Goal: Communication & Community: Answer question/provide support

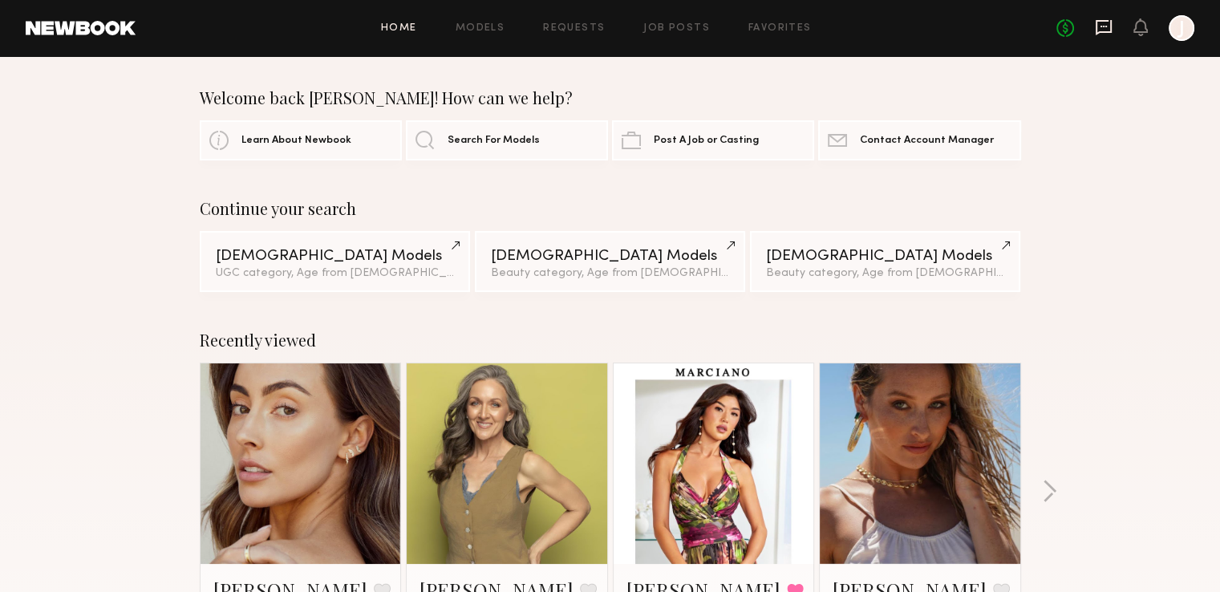
click at [1099, 32] on icon at bounding box center [1104, 27] width 16 height 15
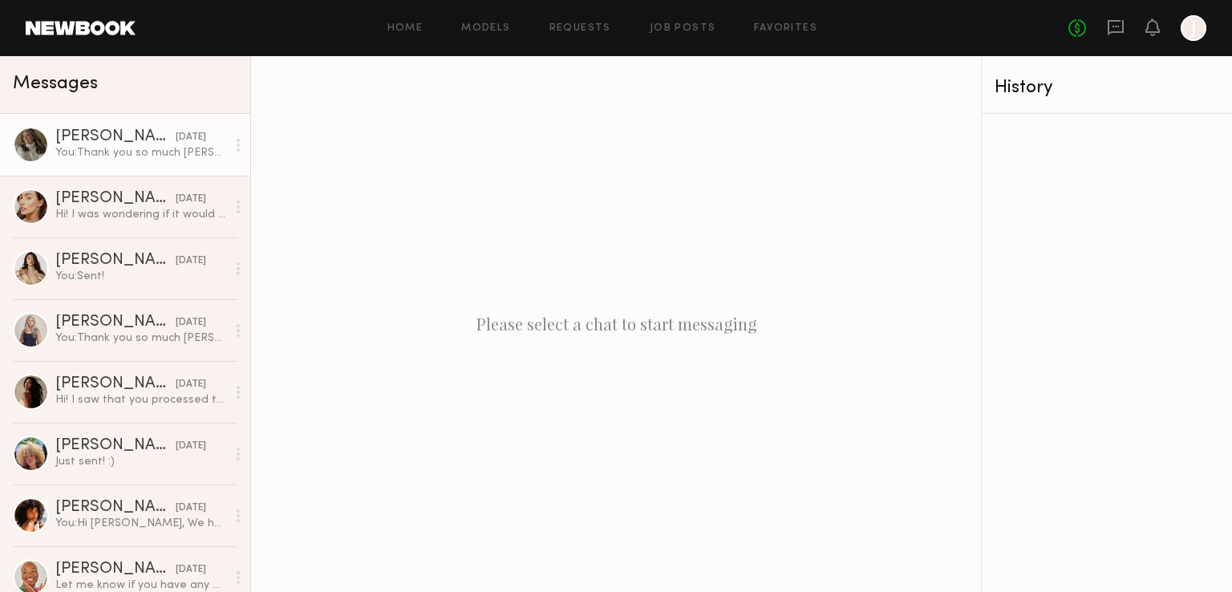
click at [130, 133] on div "[PERSON_NAME]" at bounding box center [115, 137] width 120 height 16
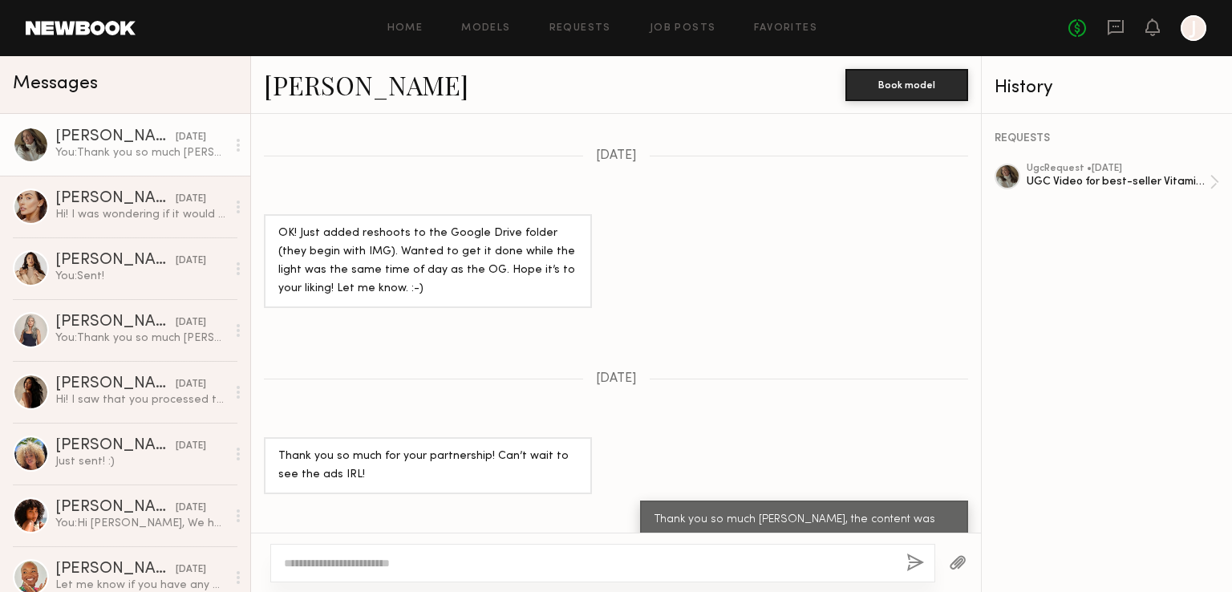
scroll to position [1114, 0]
click at [958, 562] on button "button" at bounding box center [958, 564] width 18 height 20
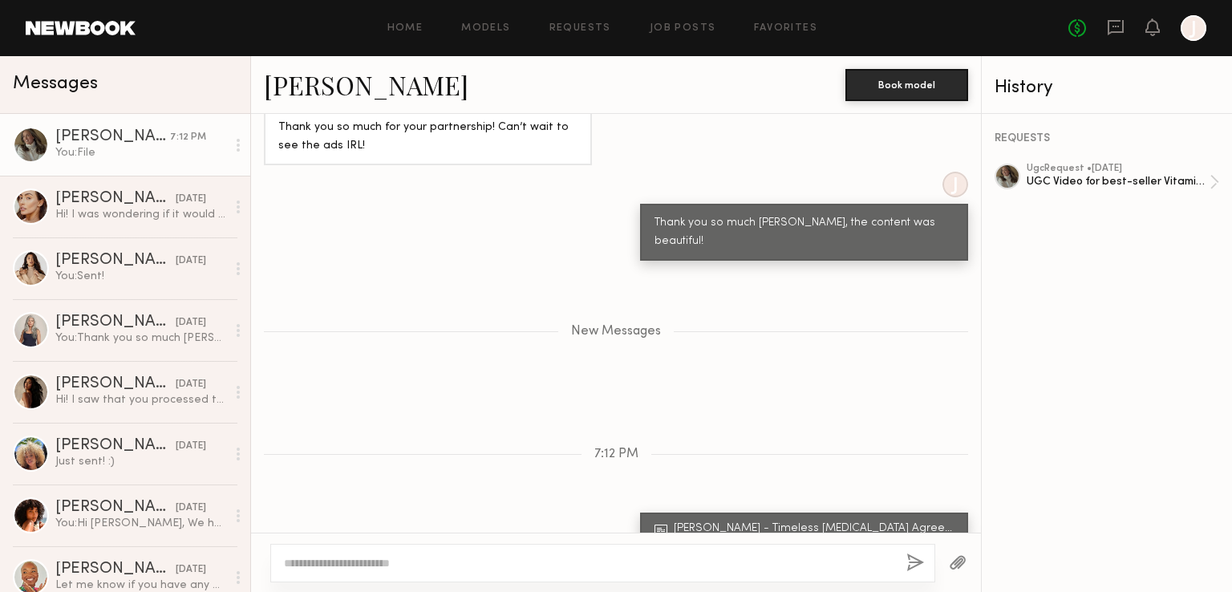
click at [472, 568] on textarea at bounding box center [589, 563] width 610 height 16
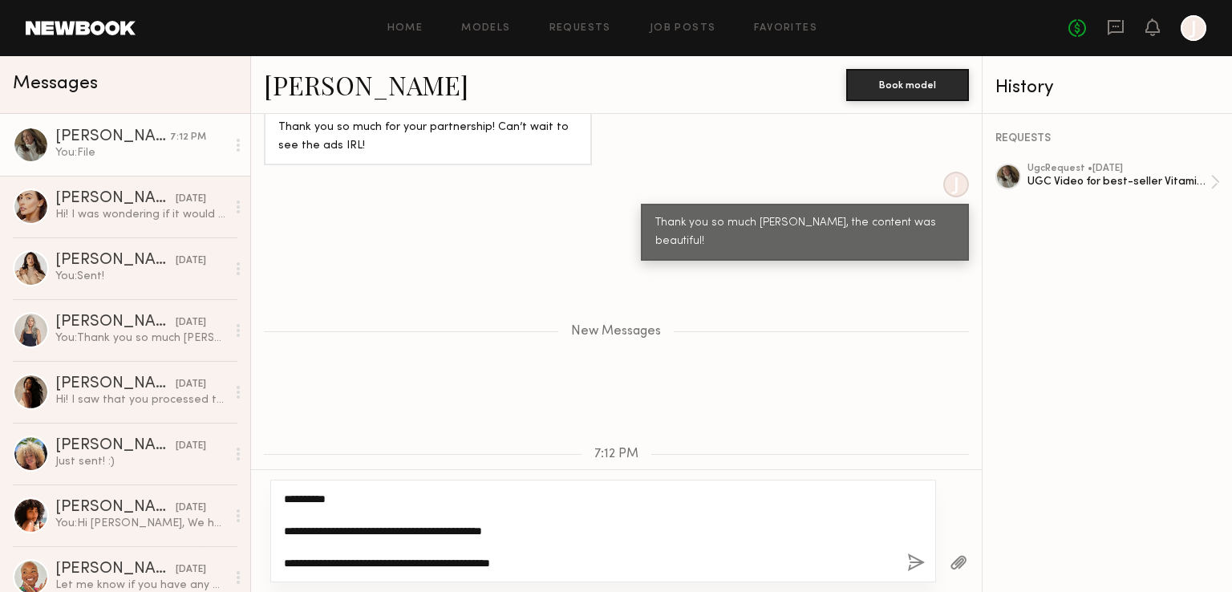
type textarea "**********"
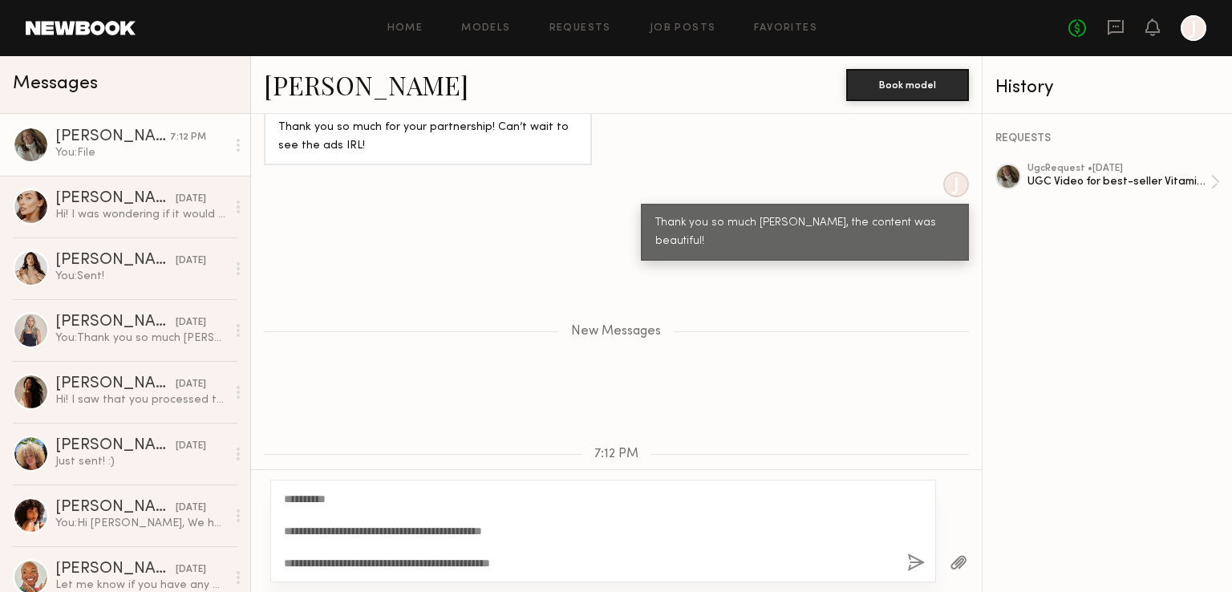
click at [924, 560] on button "button" at bounding box center [916, 564] width 18 height 20
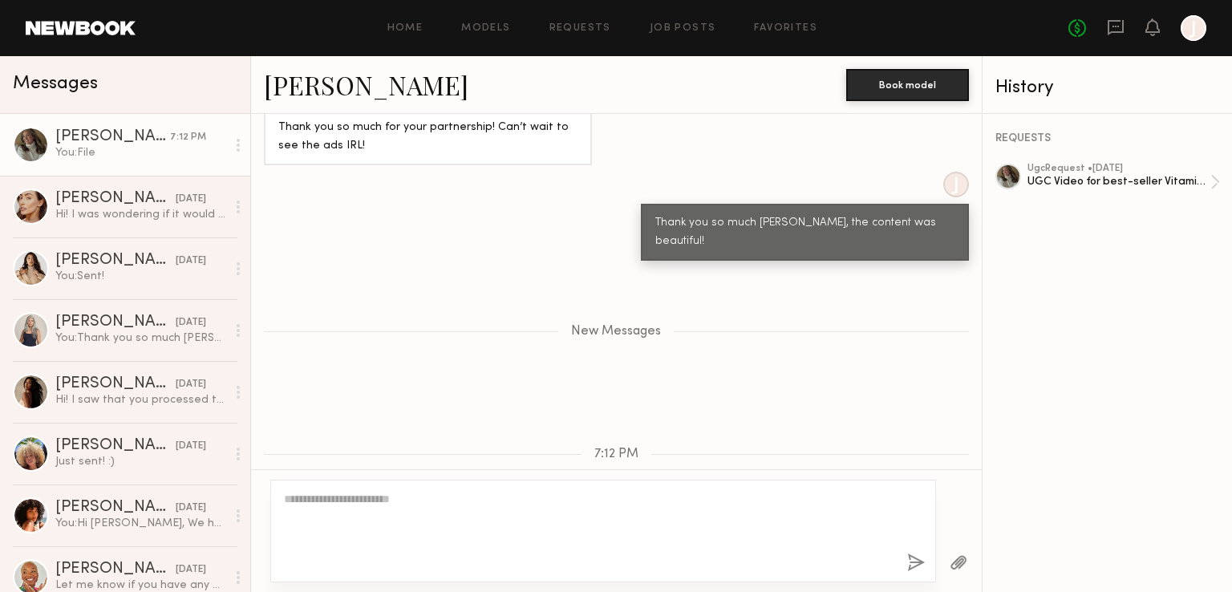
scroll to position [1560, 0]
